Goal: Task Accomplishment & Management: Manage account settings

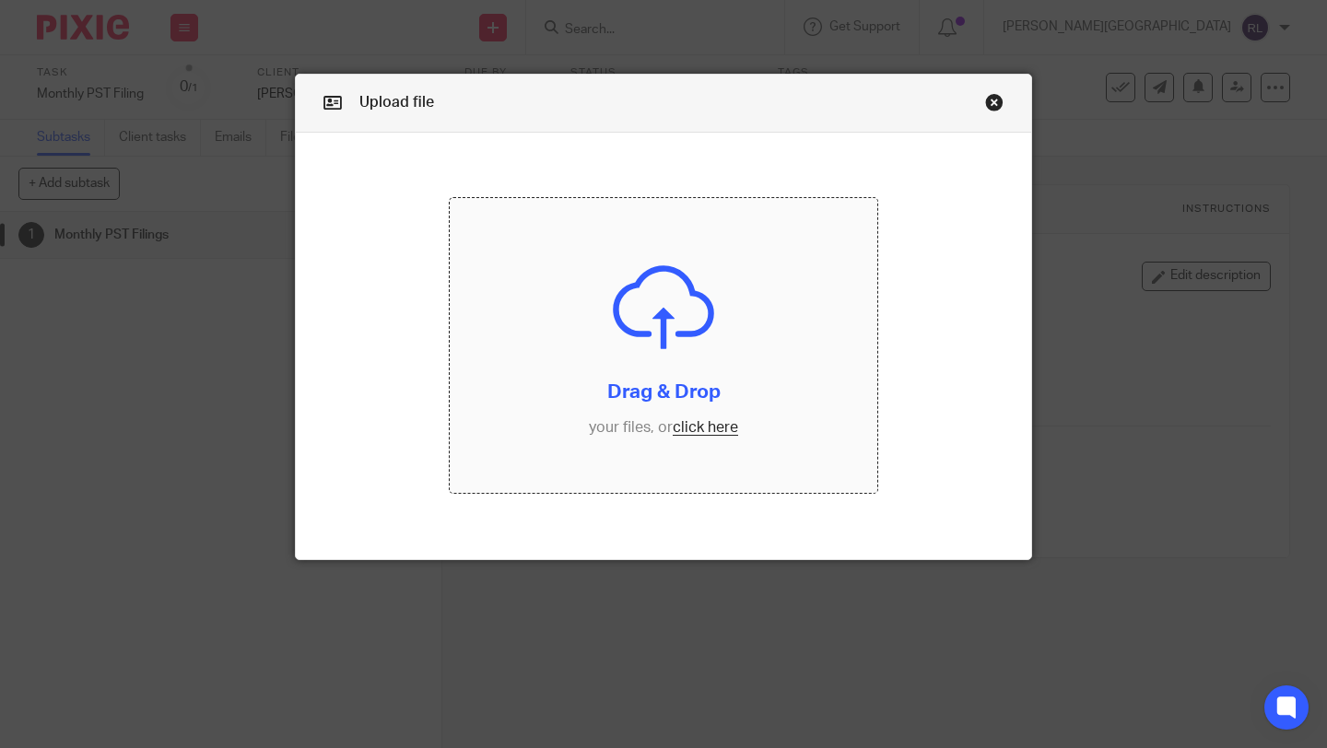
click at [721, 426] on input "file" at bounding box center [663, 345] width 427 height 295
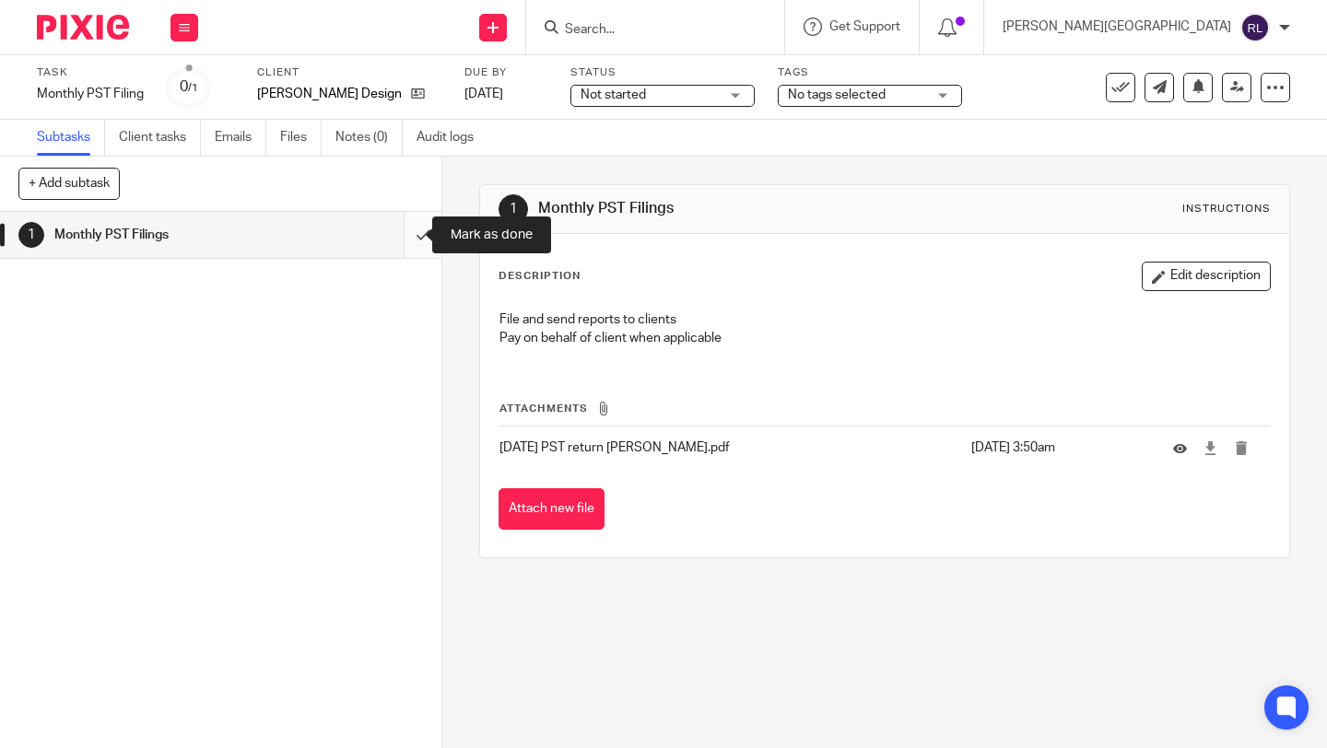
click at [403, 225] on input "submit" at bounding box center [220, 235] width 441 height 46
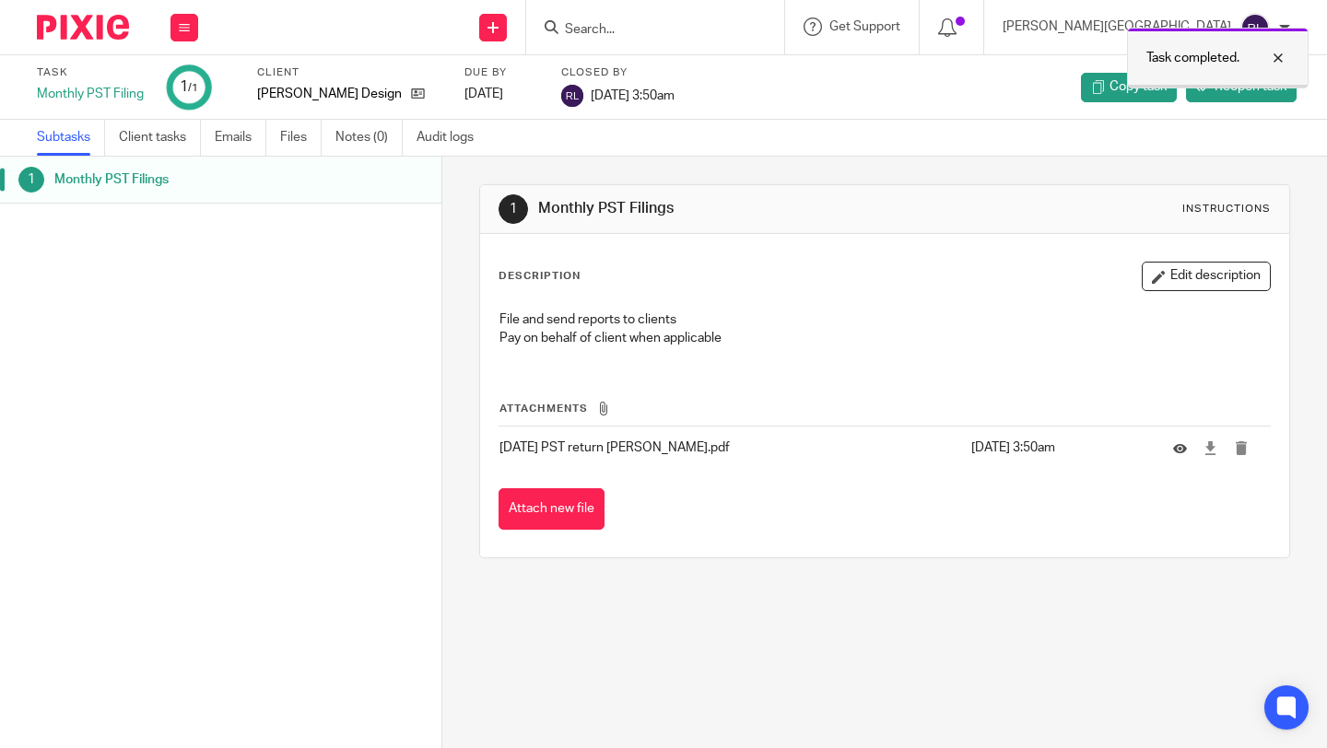
click at [1281, 62] on div at bounding box center [1264, 58] width 50 height 22
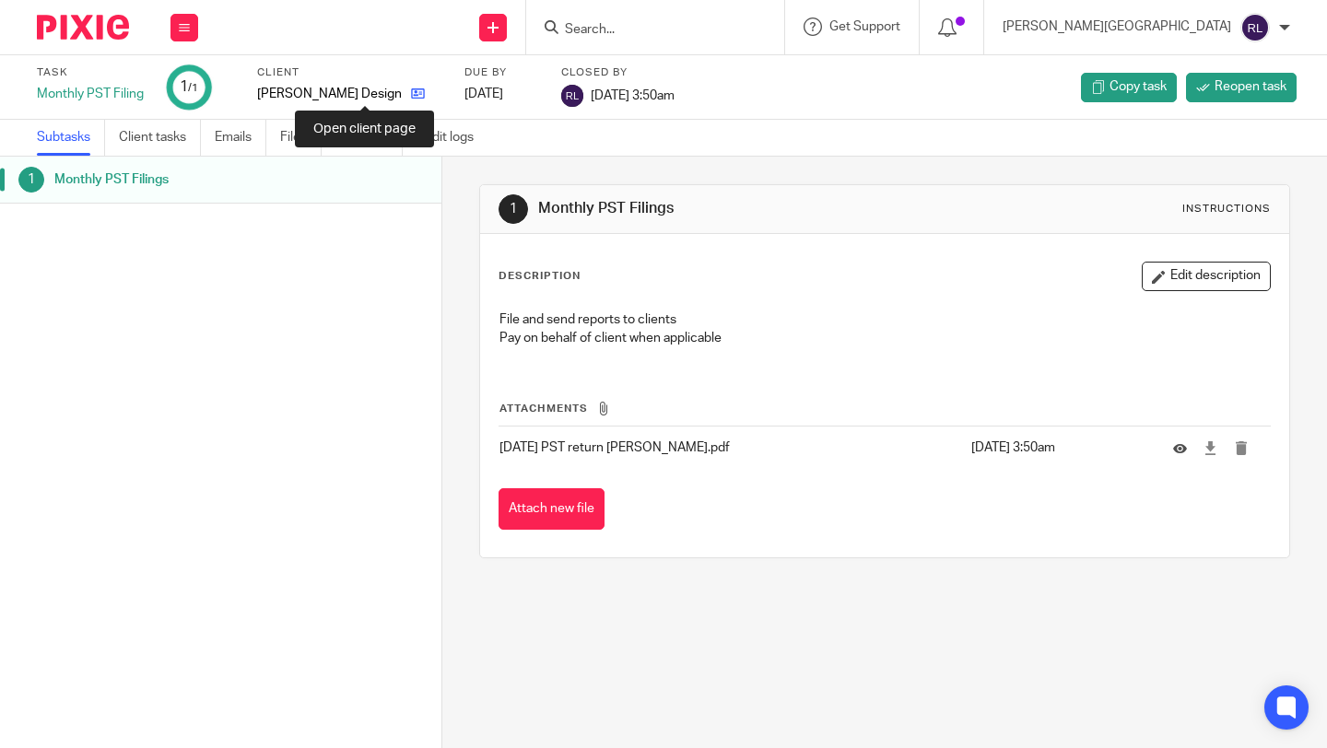
click at [411, 92] on icon at bounding box center [418, 94] width 14 height 14
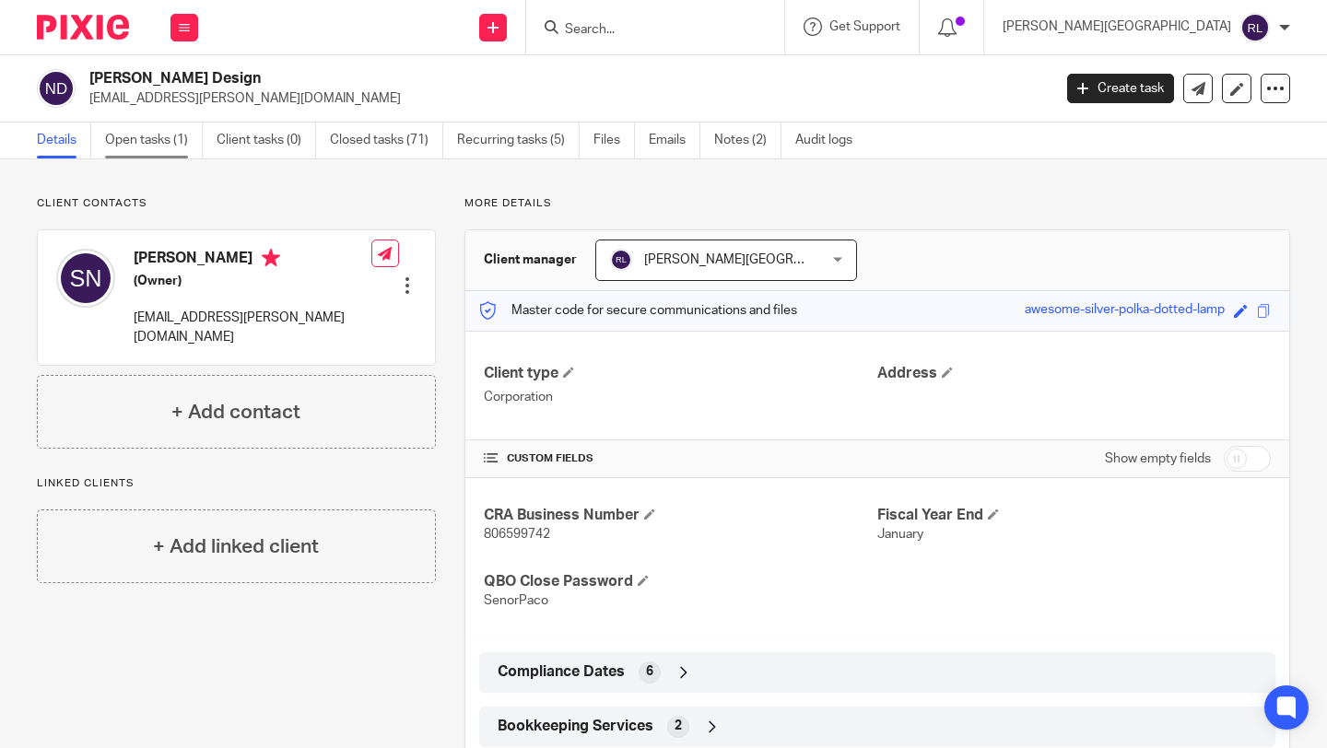
click at [154, 135] on link "Open tasks (1)" at bounding box center [154, 141] width 98 height 36
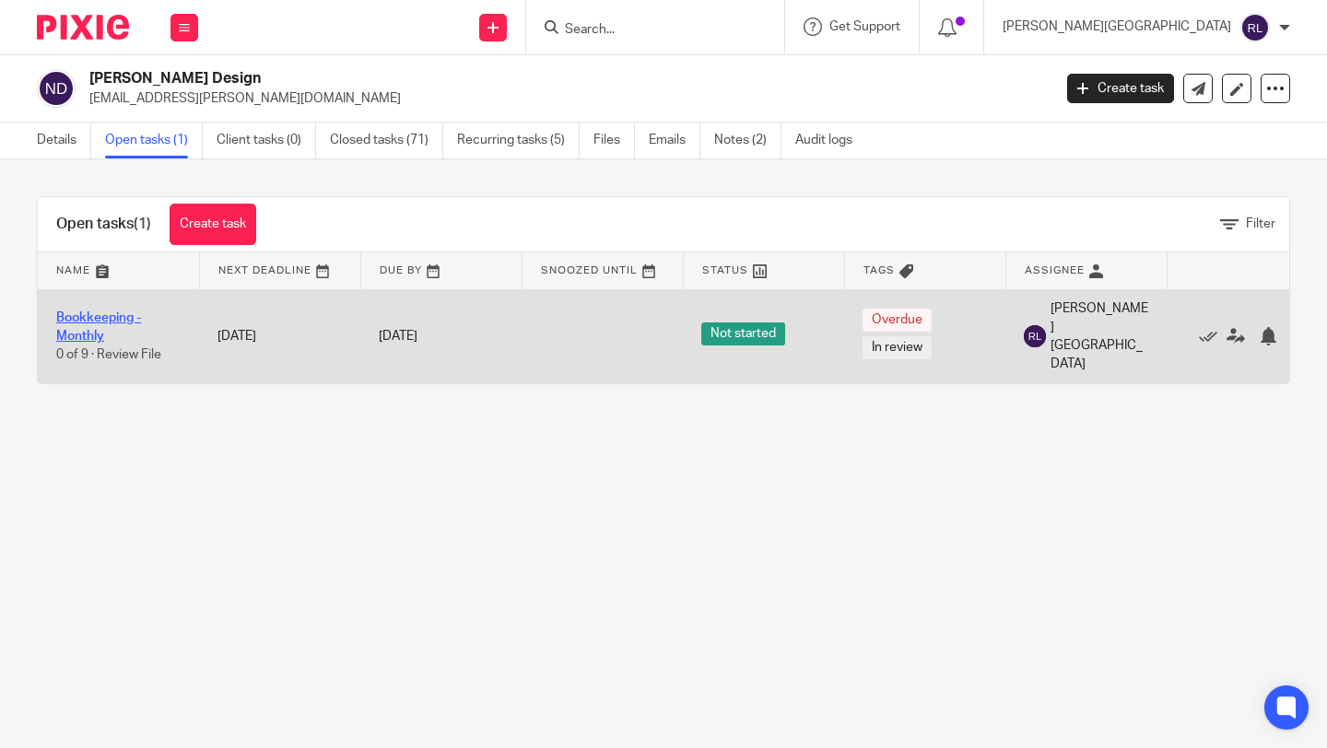
click at [75, 326] on link "Bookkeeping - Monthly" at bounding box center [98, 326] width 85 height 31
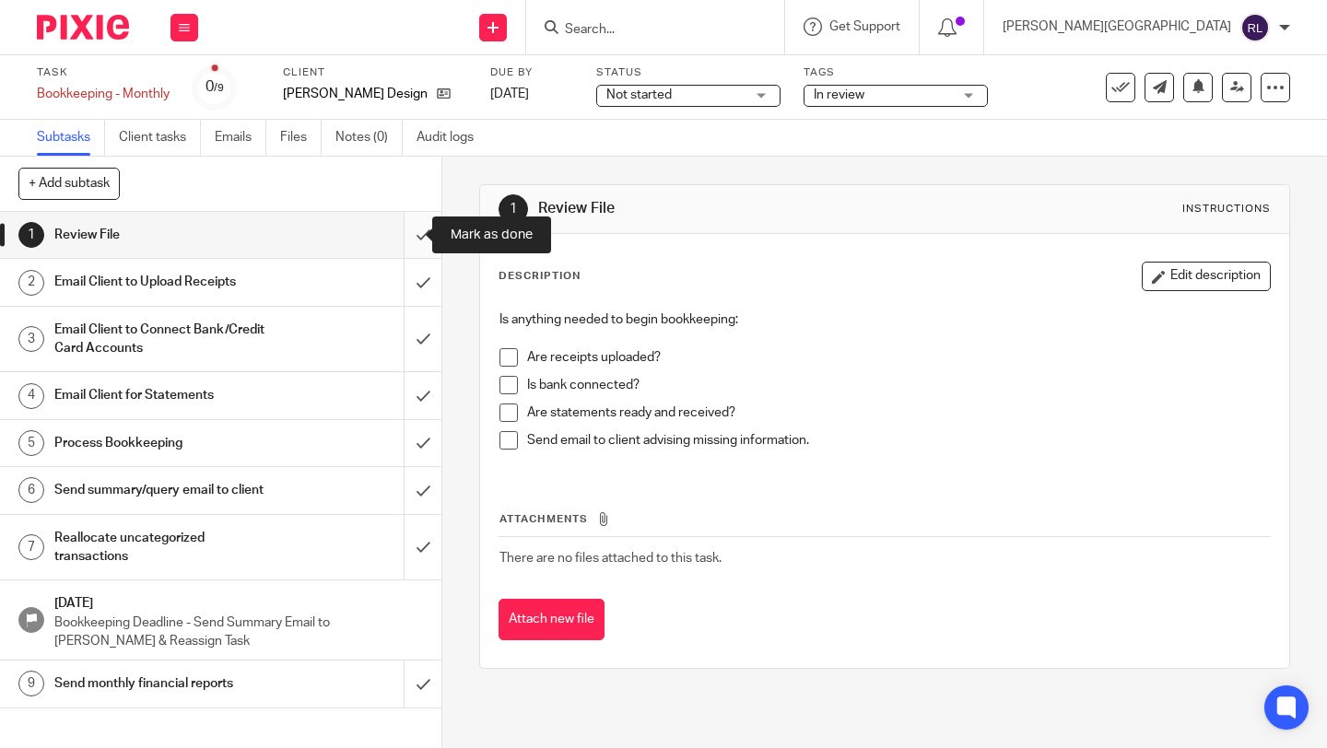
click at [403, 239] on input "submit" at bounding box center [220, 235] width 441 height 46
click at [403, 290] on input "submit" at bounding box center [220, 282] width 441 height 46
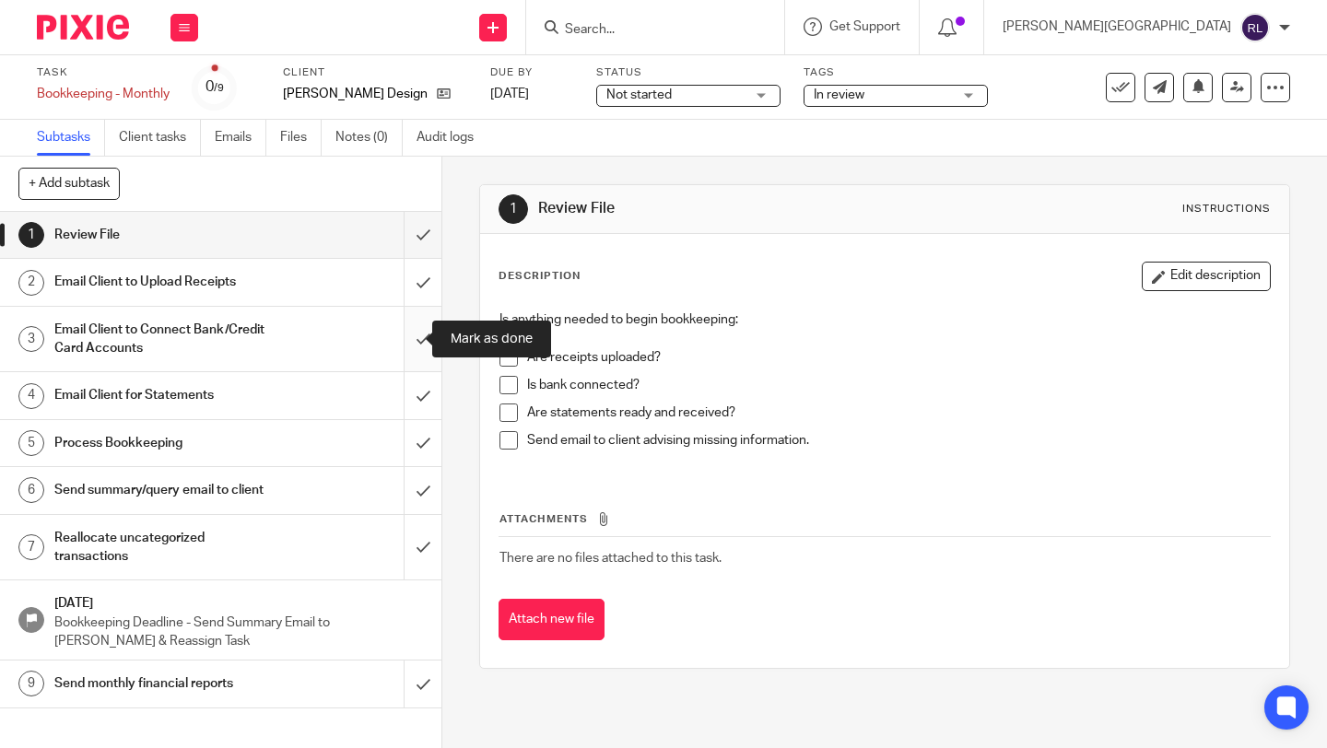
click at [408, 342] on input "submit" at bounding box center [220, 339] width 441 height 65
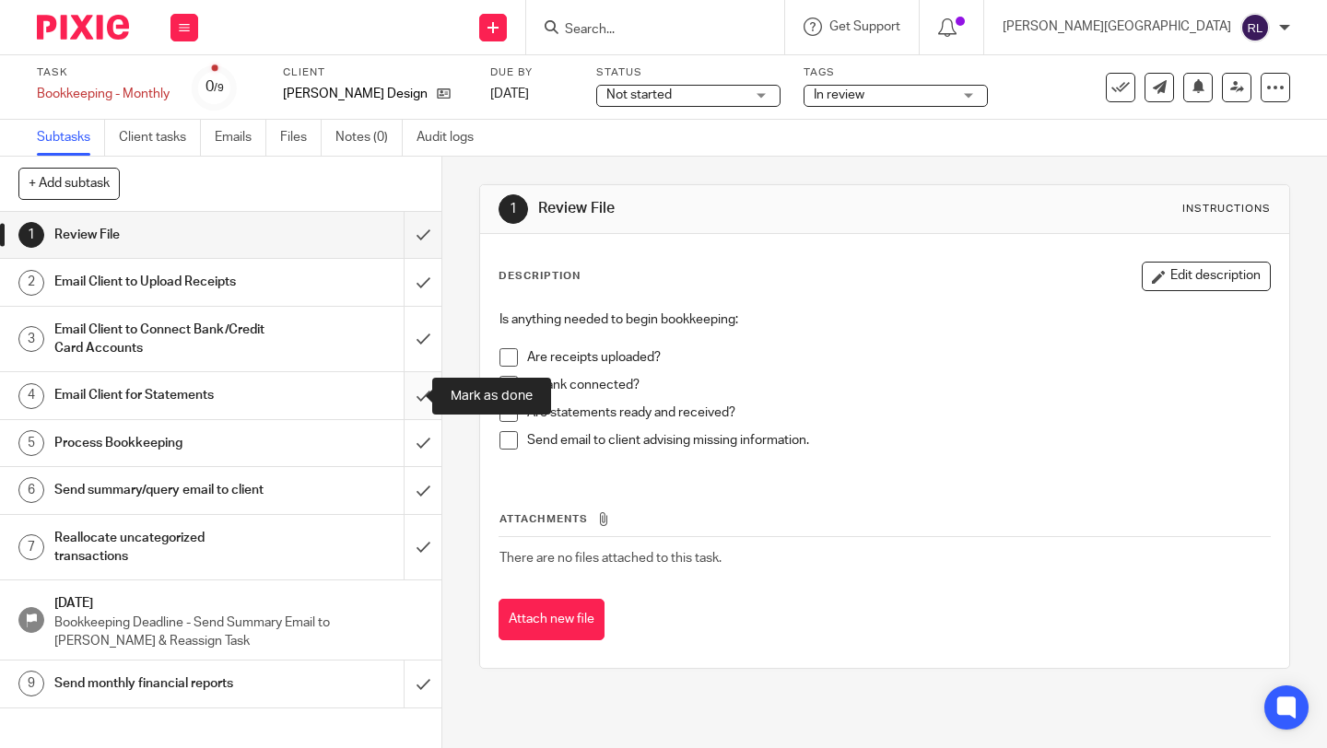
click at [410, 402] on input "submit" at bounding box center [220, 395] width 441 height 46
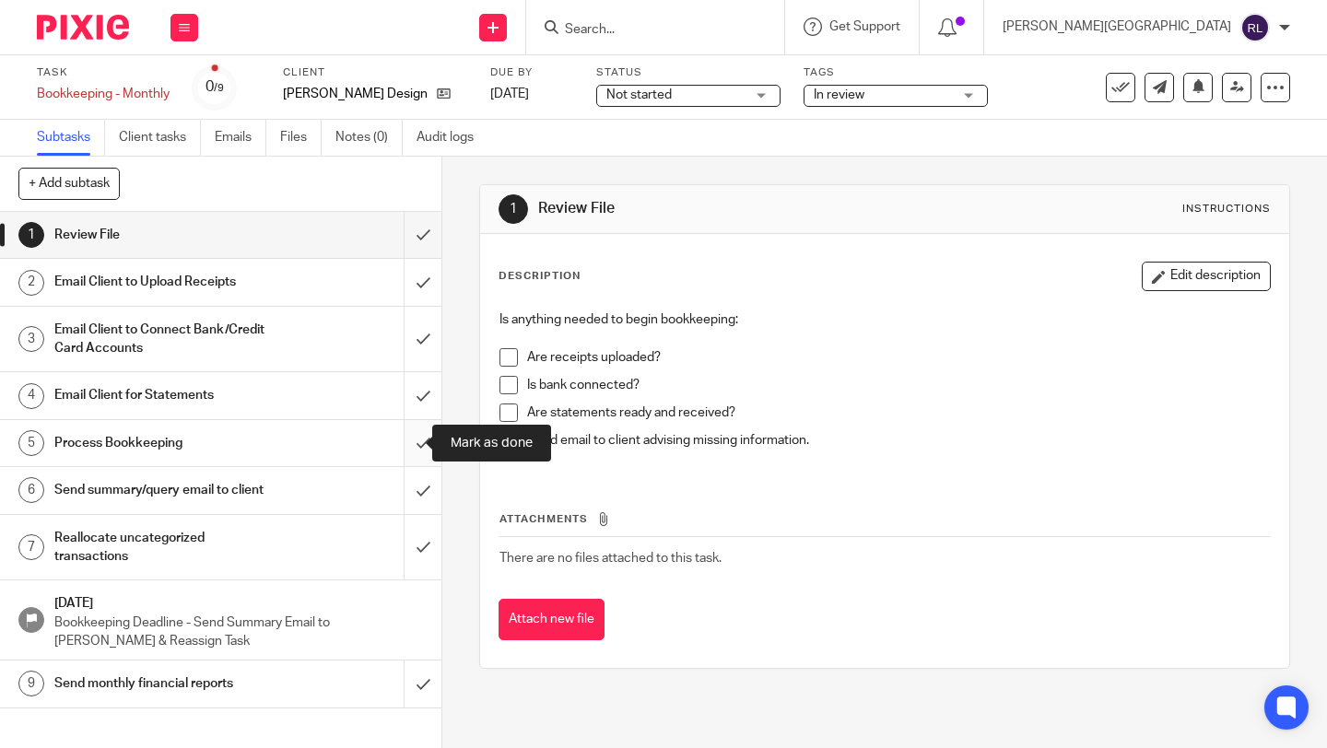
drag, startPoint x: 407, startPoint y: 449, endPoint x: 407, endPoint y: 460, distance: 11.1
click at [407, 449] on input "submit" at bounding box center [220, 443] width 441 height 46
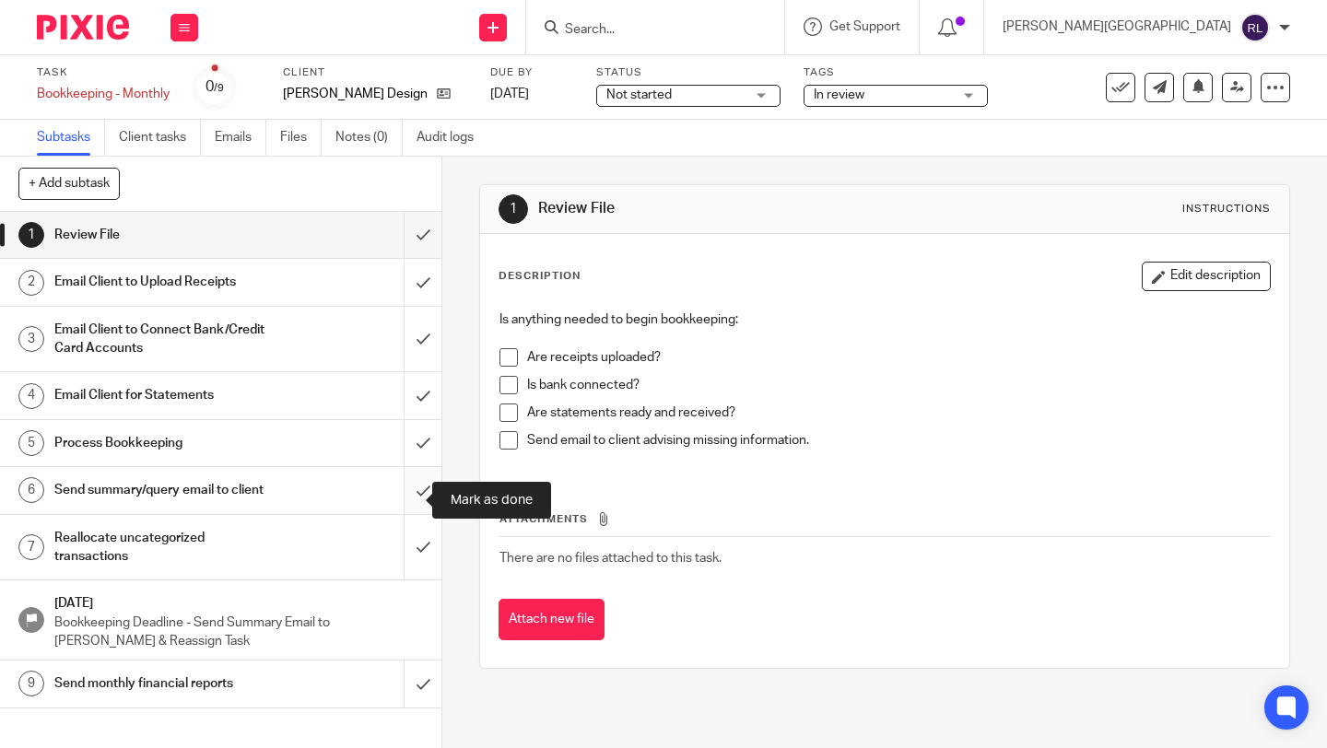
click at [407, 491] on input "submit" at bounding box center [220, 490] width 441 height 46
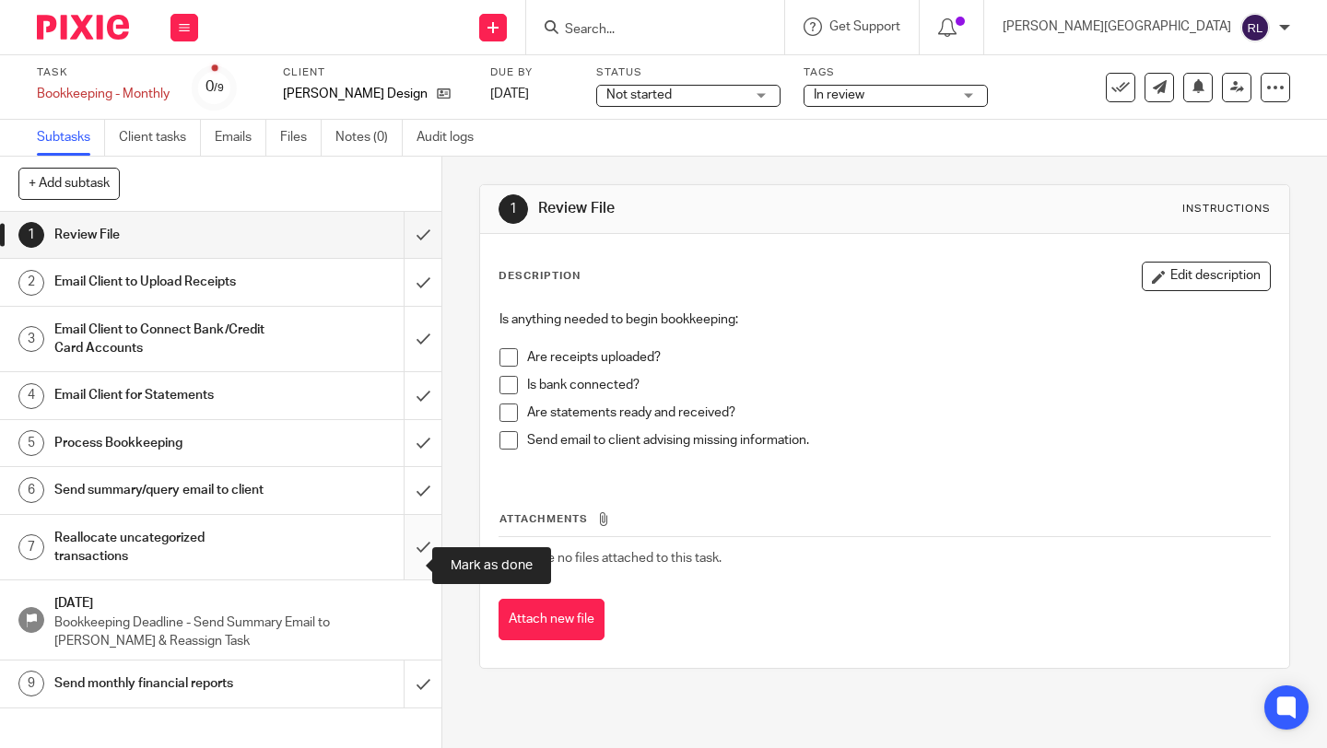
click at [406, 545] on input "submit" at bounding box center [220, 547] width 441 height 65
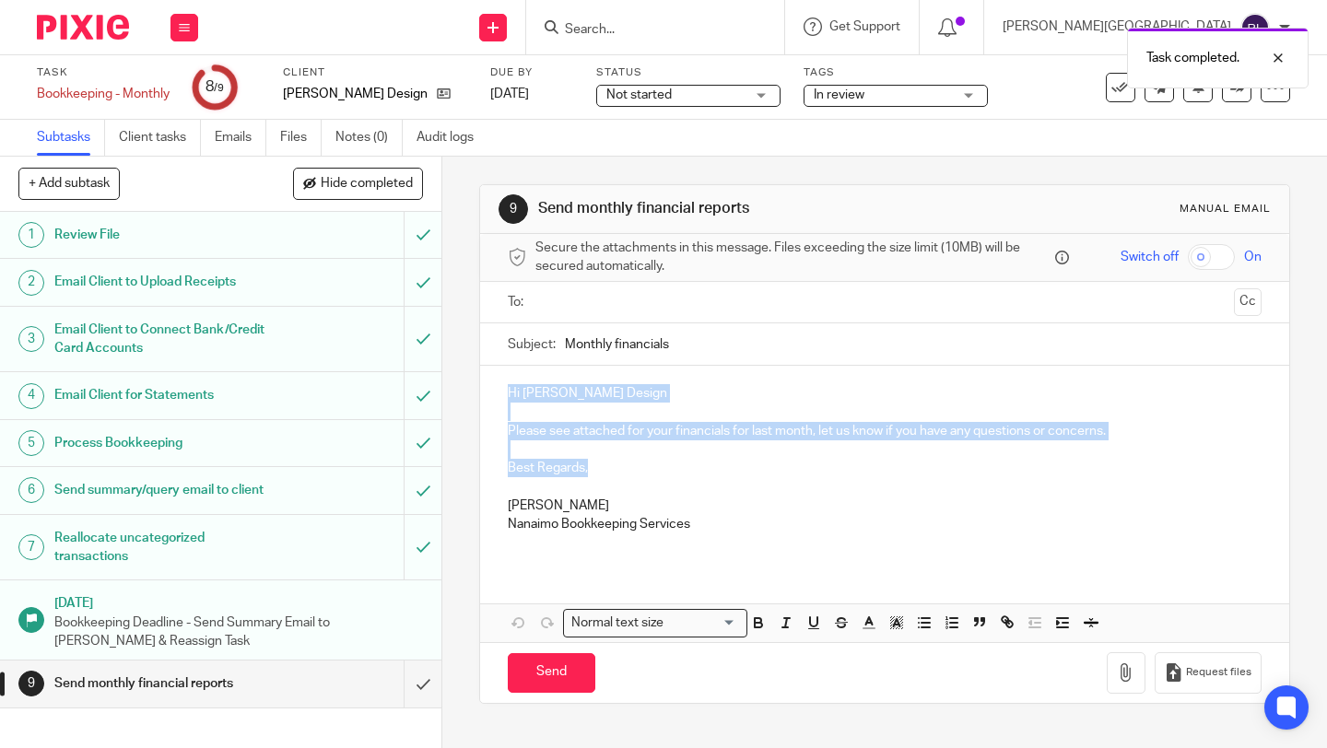
drag, startPoint x: 590, startPoint y: 475, endPoint x: 497, endPoint y: 399, distance: 121.1
click at [497, 399] on div "Hi Nygaard Design Please see attached for your financials for last month, let u…" at bounding box center [884, 466] width 809 height 200
copy div "Hi Nygaard Design Please see attached for your financials for last month, let u…"
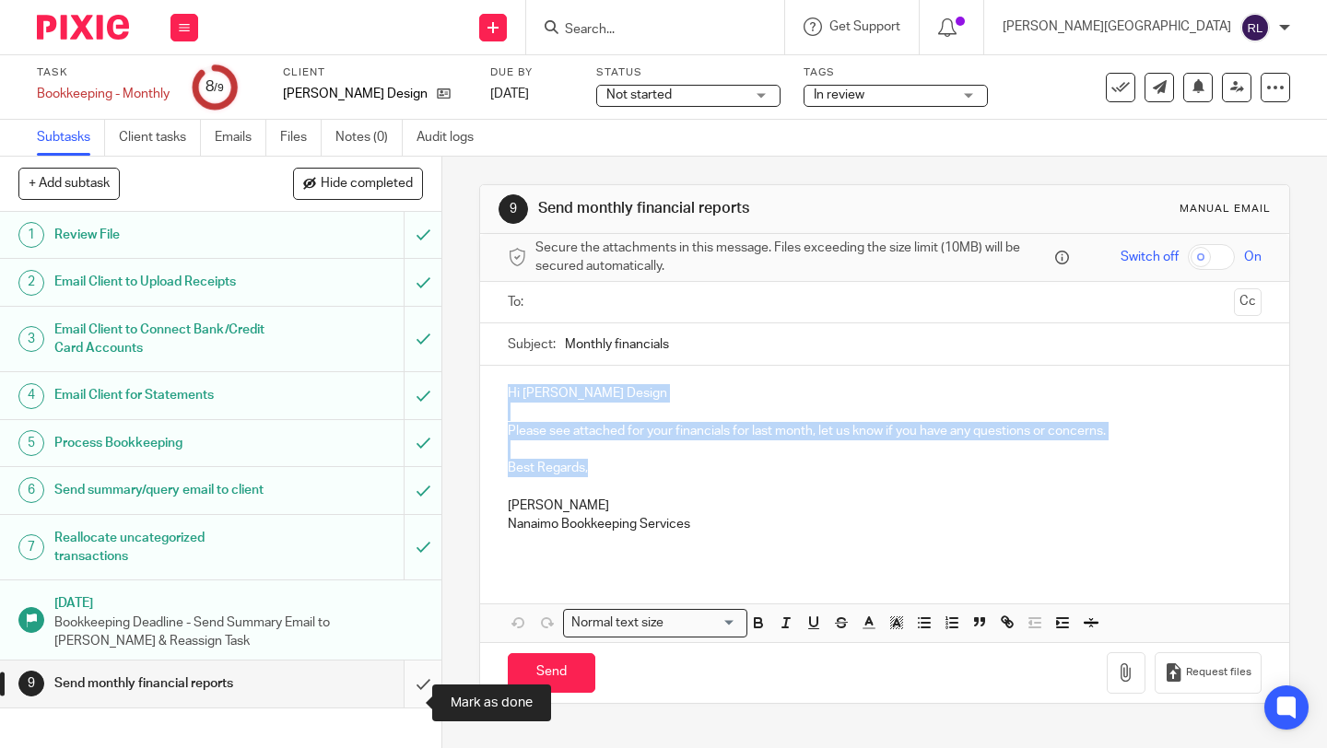
click at [409, 705] on input "submit" at bounding box center [220, 683] width 441 height 46
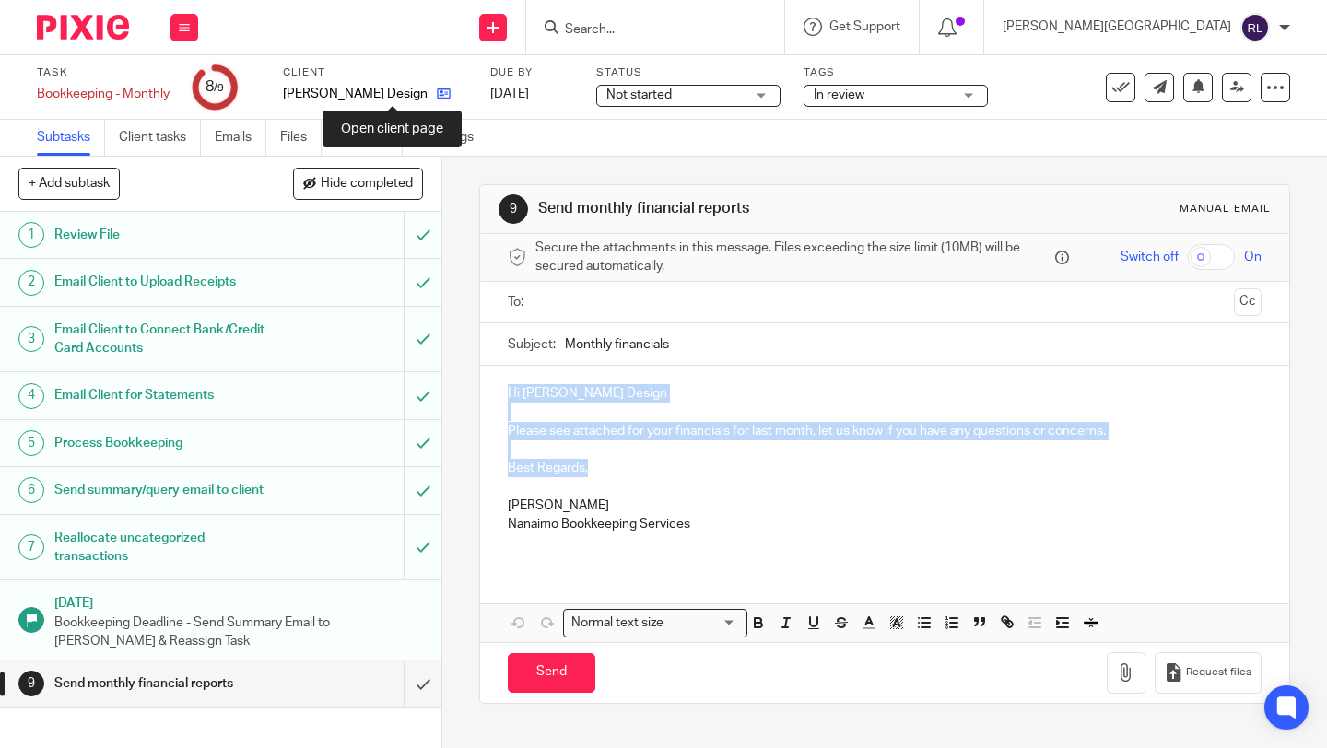
click at [437, 94] on icon at bounding box center [444, 94] width 14 height 14
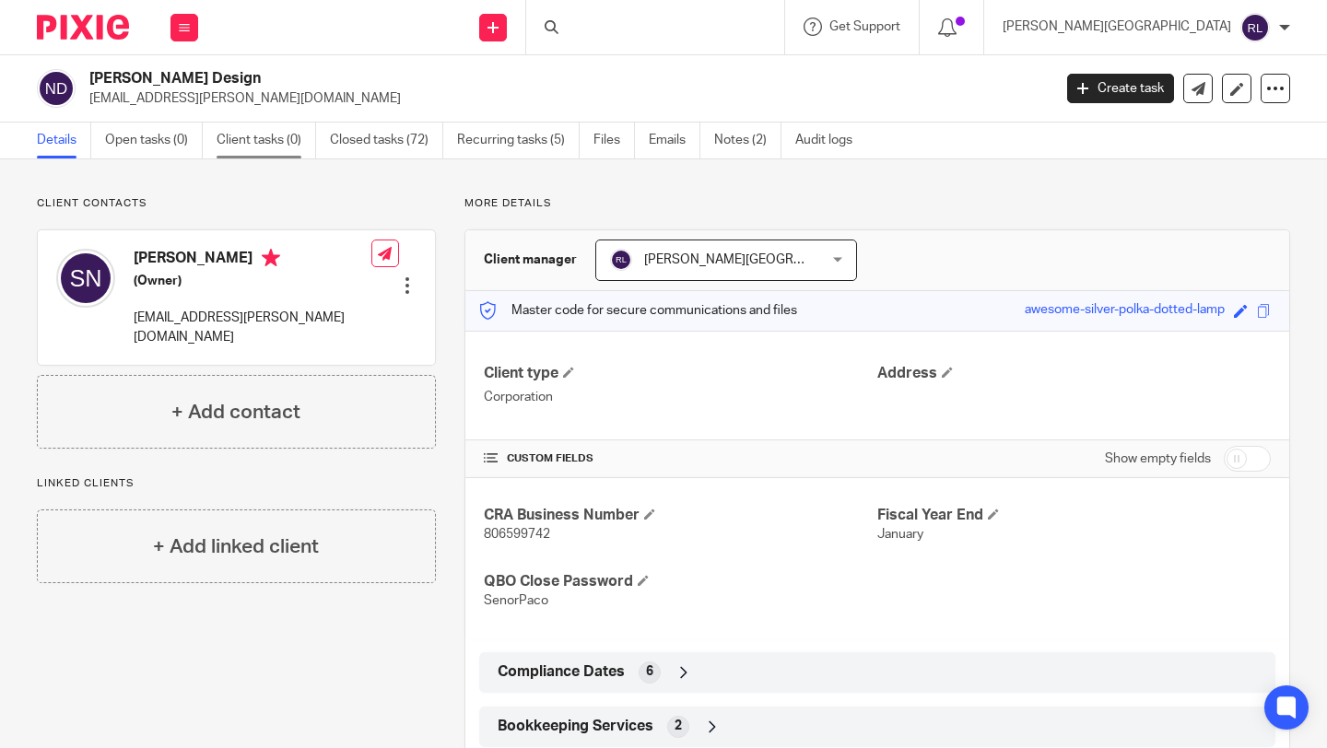
click at [293, 136] on link "Client tasks (0)" at bounding box center [265, 141] width 99 height 36
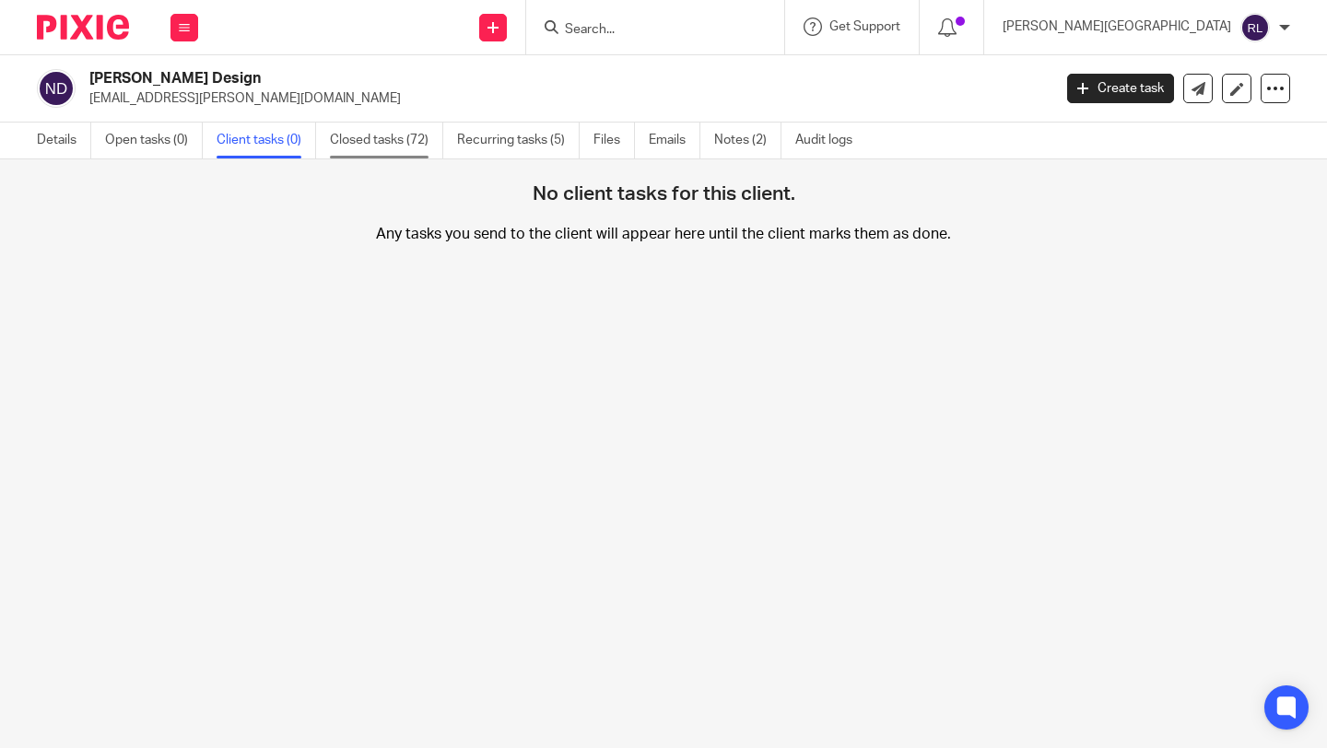
click at [375, 134] on link "Closed tasks (72)" at bounding box center [386, 141] width 113 height 36
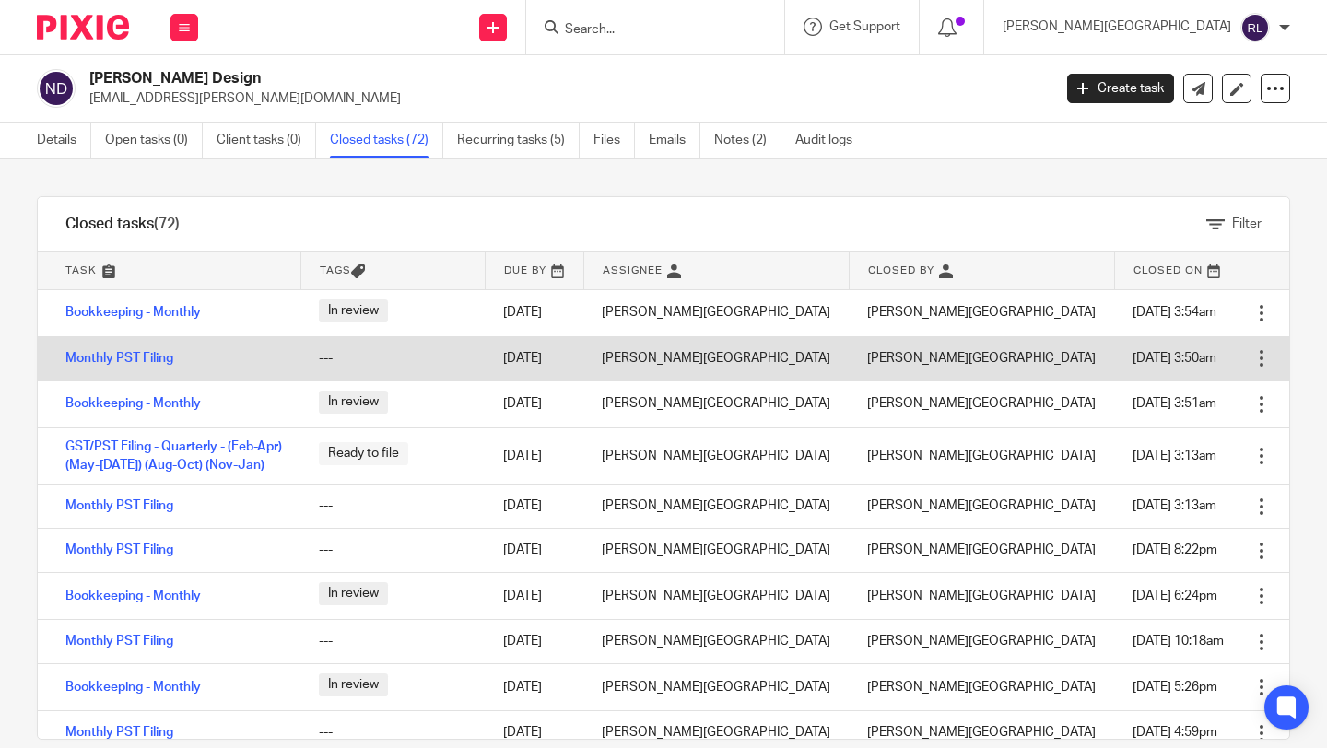
click at [1252, 362] on div at bounding box center [1261, 358] width 18 height 18
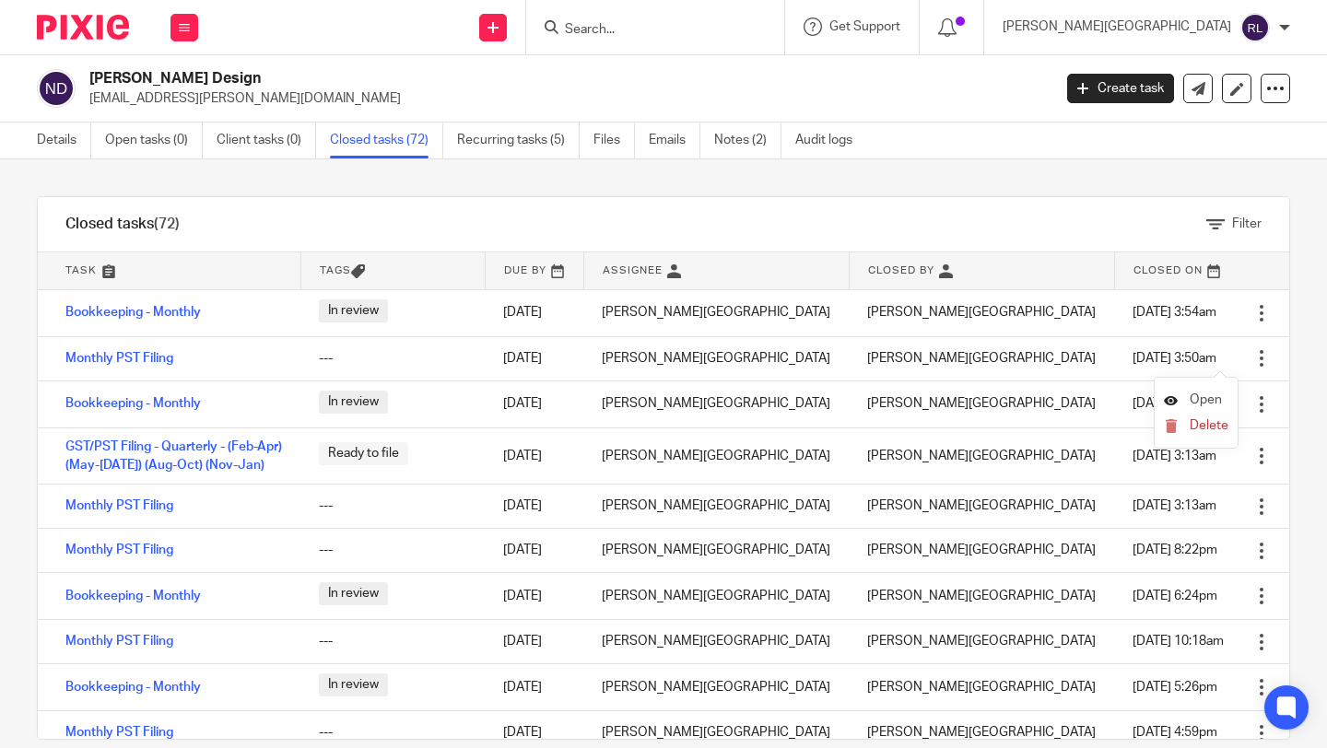
click at [1207, 397] on span "Open" at bounding box center [1205, 399] width 32 height 13
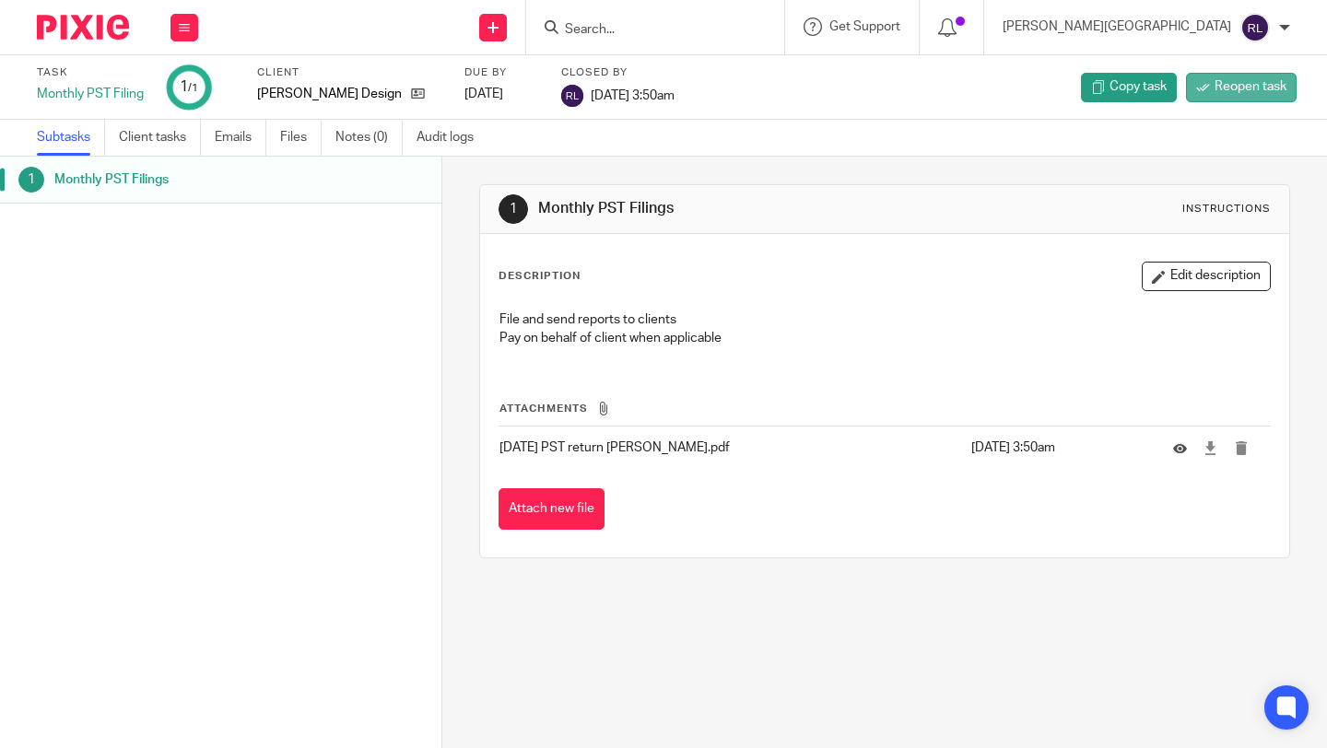
click at [1233, 82] on span "Reopen task" at bounding box center [1250, 86] width 72 height 18
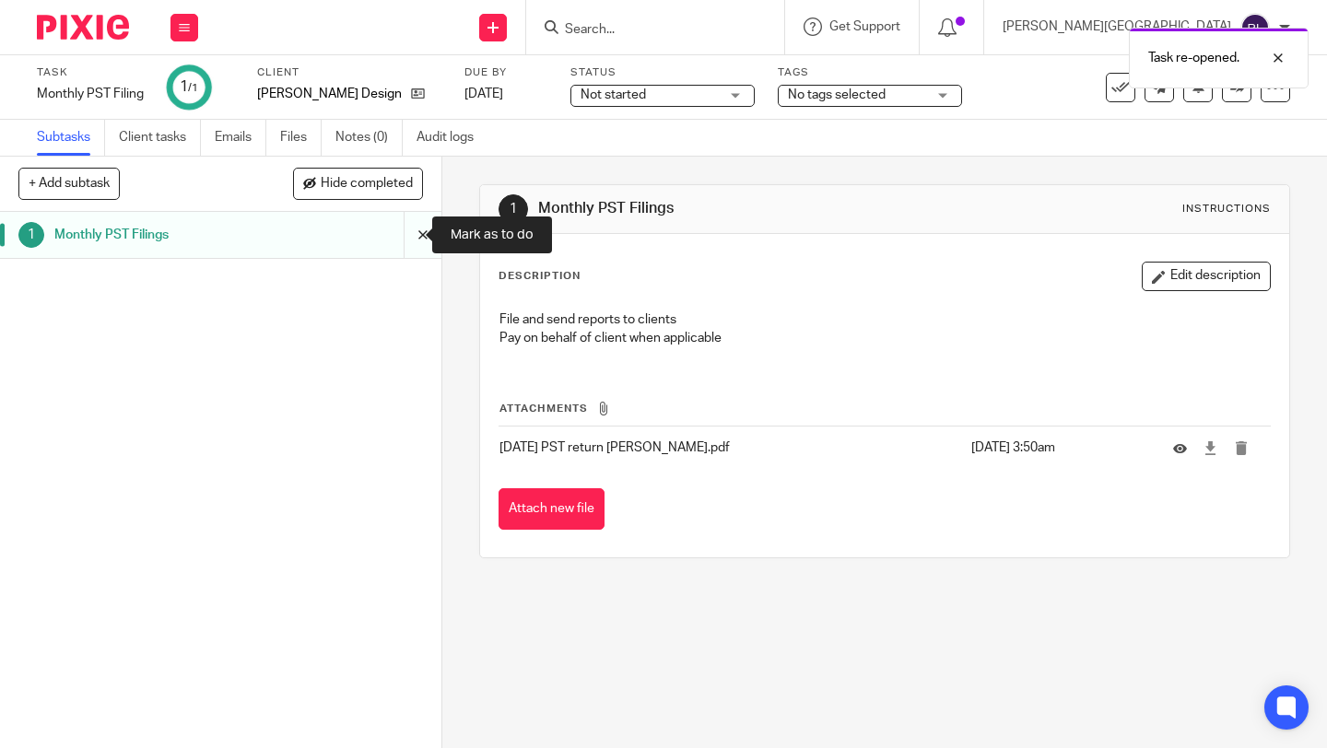
click at [403, 239] on input "submit" at bounding box center [220, 235] width 441 height 46
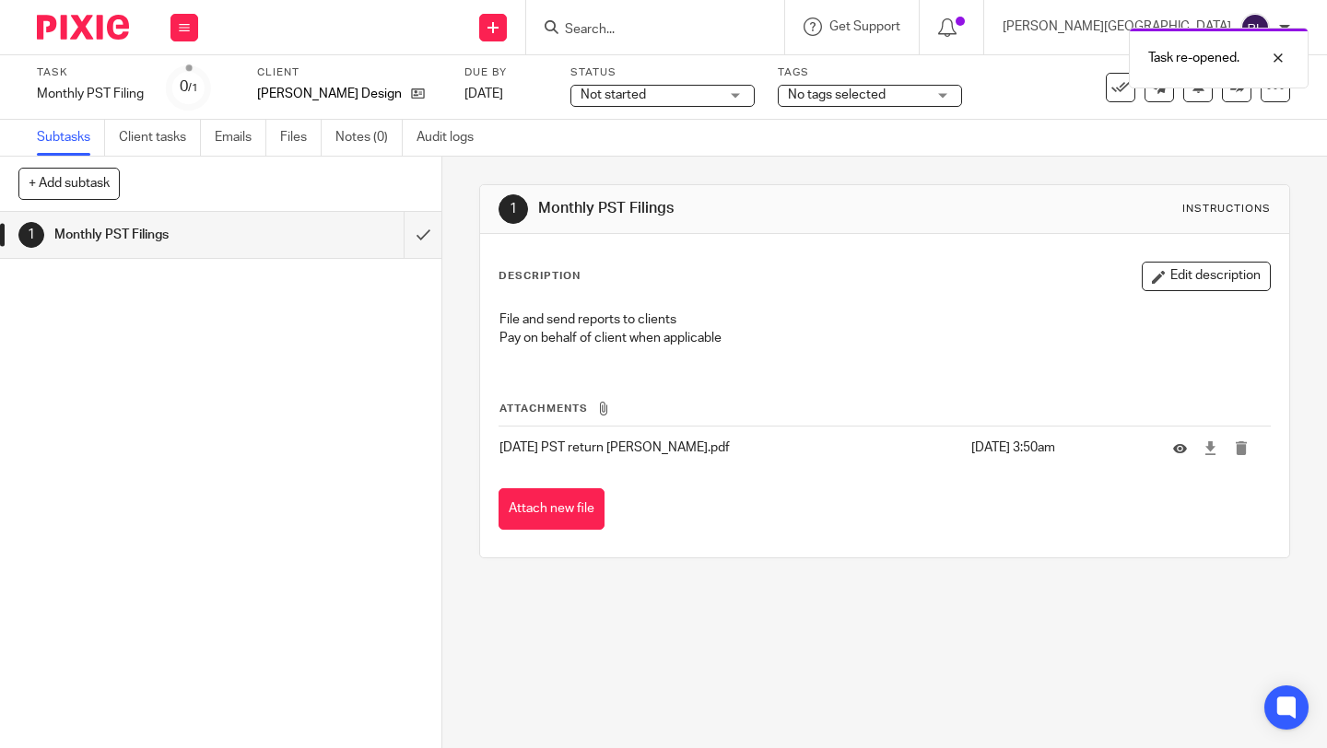
click at [372, 98] on div "[PERSON_NAME] Design" at bounding box center [349, 94] width 184 height 18
click at [411, 95] on icon at bounding box center [418, 94] width 14 height 14
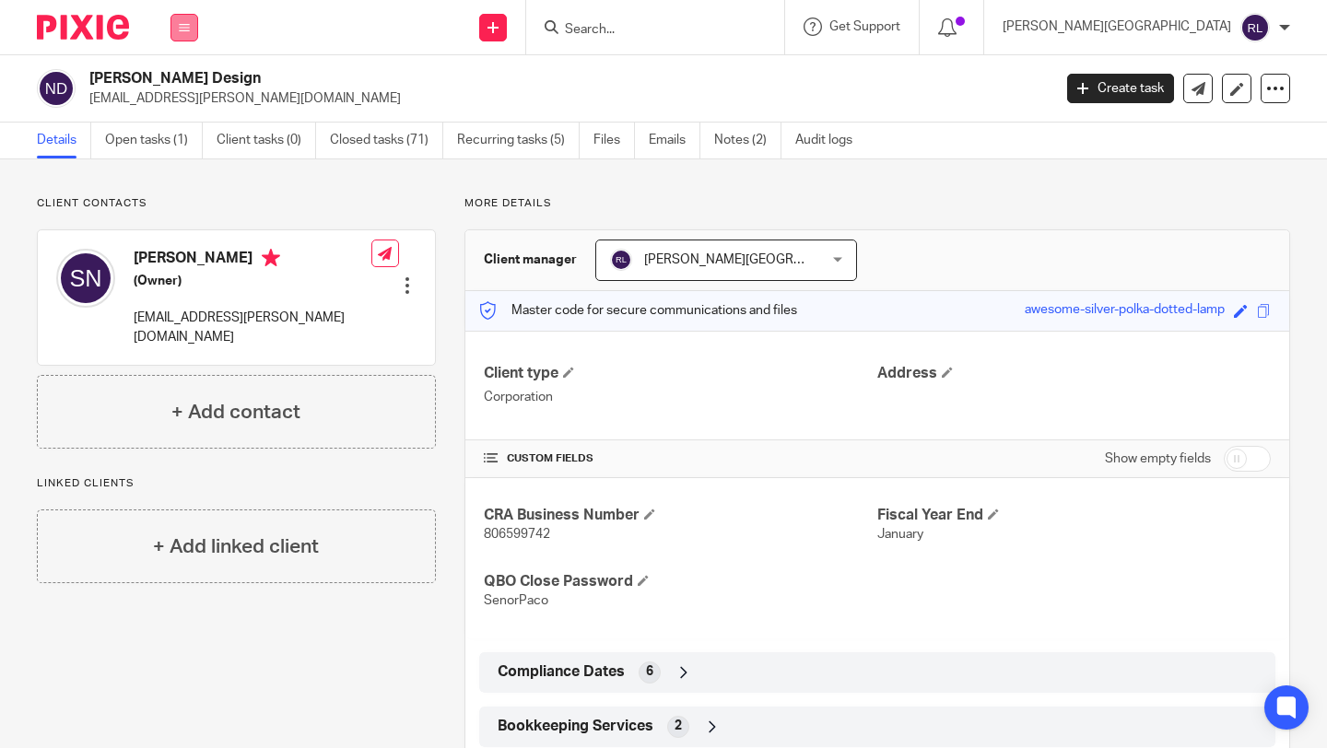
click at [194, 24] on button at bounding box center [184, 28] width 28 height 28
click at [187, 165] on link "Team" at bounding box center [174, 166] width 30 height 13
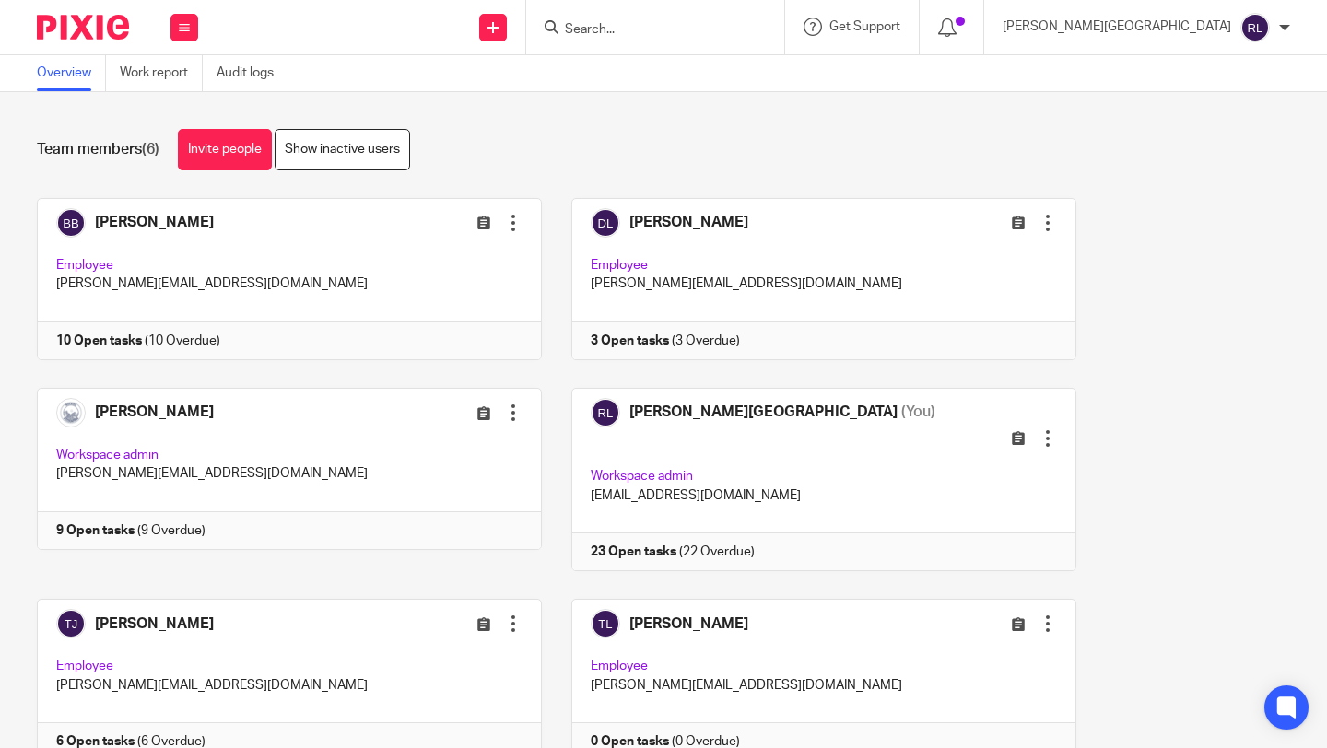
click at [105, 18] on img at bounding box center [83, 27] width 92 height 25
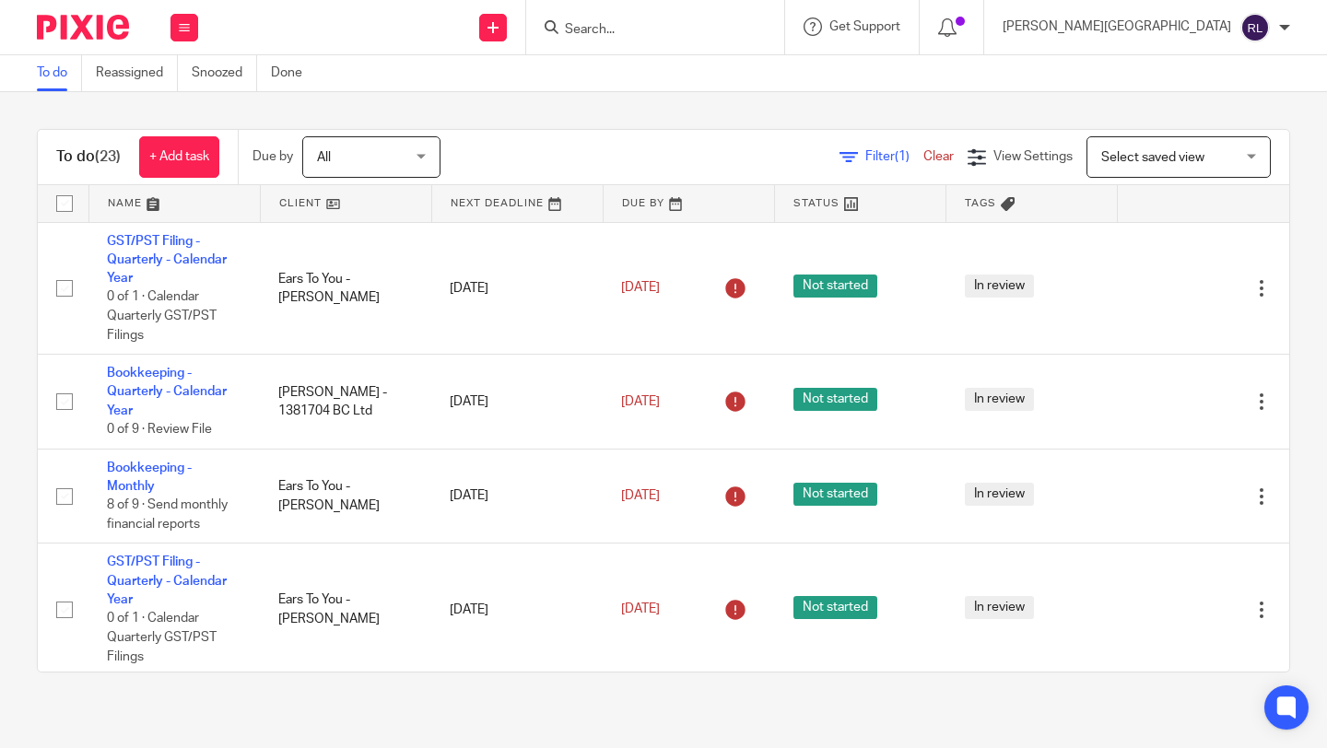
click at [653, 206] on link at bounding box center [688, 203] width 170 height 37
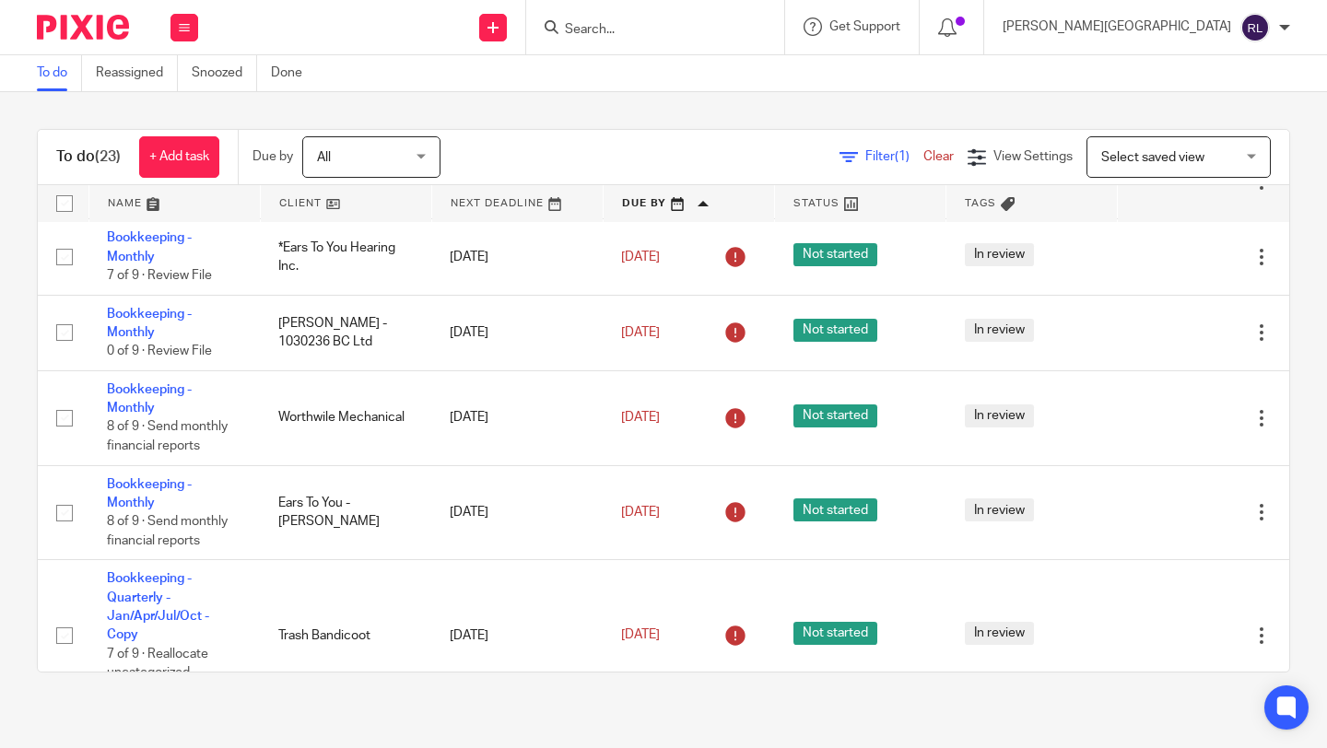
scroll to position [590, 0]
